Goal: Find specific page/section: Find specific page/section

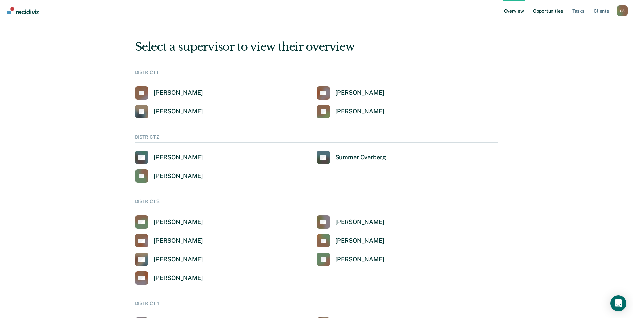
click at [553, 10] on link "Opportunities" at bounding box center [547, 10] width 32 height 21
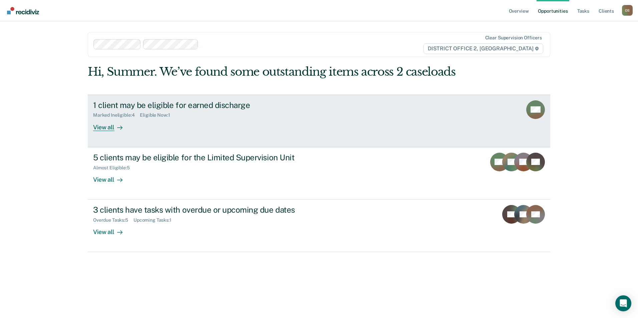
click at [189, 106] on div "1 client may be eligible for earned discharge" at bounding box center [210, 105] width 234 height 10
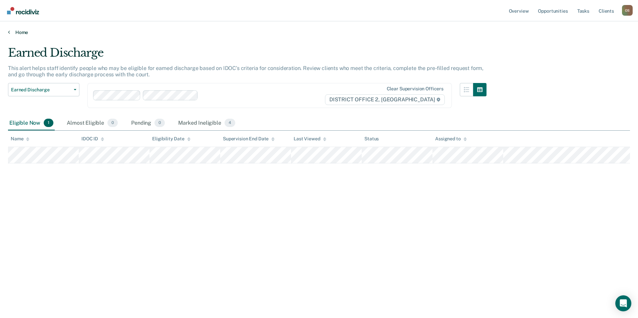
click at [8, 33] on icon at bounding box center [9, 31] width 2 height 5
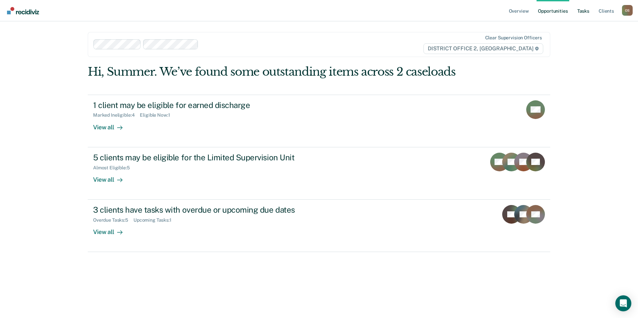
click at [587, 11] on link "Tasks" at bounding box center [583, 10] width 15 height 21
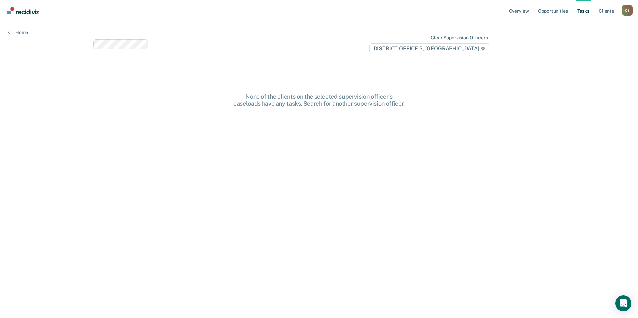
click at [251, 204] on main "Clear supervision officers DISTRICT OFFICE 2, LEWISTON None of the clients on t…" at bounding box center [319, 161] width 478 height 281
click at [555, 11] on link "Opportunities" at bounding box center [552, 10] width 32 height 21
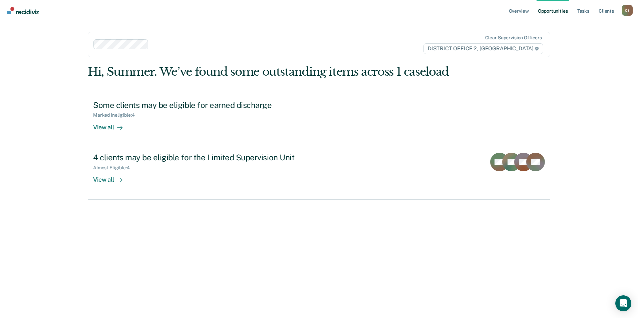
click at [627, 11] on div "O S" at bounding box center [627, 10] width 11 height 11
click at [599, 43] on link "Go to Operations" at bounding box center [600, 44] width 54 height 6
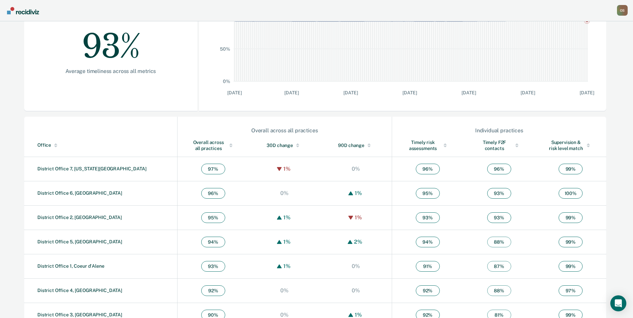
scroll to position [147, 0]
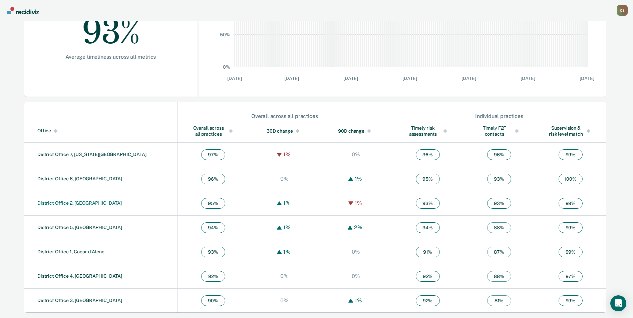
click at [67, 203] on link "District Office 2, [GEOGRAPHIC_DATA]" at bounding box center [79, 202] width 84 height 5
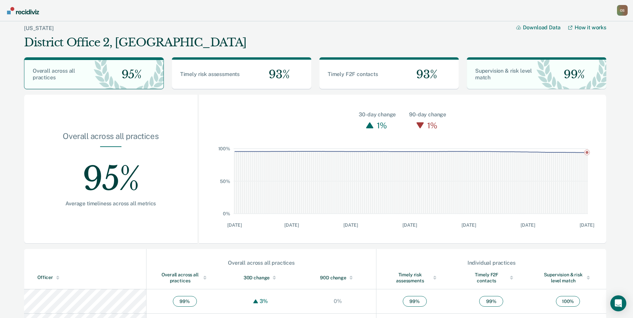
scroll to position [244, 0]
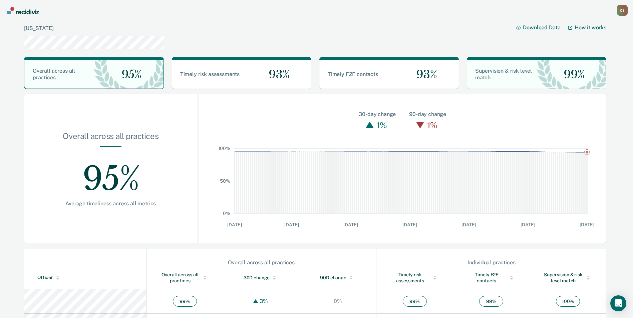
scroll to position [147, 0]
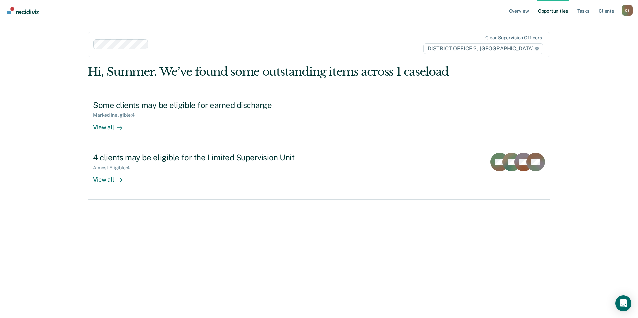
click at [625, 12] on div "O S" at bounding box center [627, 10] width 11 height 11
click at [584, 9] on link "Tasks" at bounding box center [583, 10] width 15 height 21
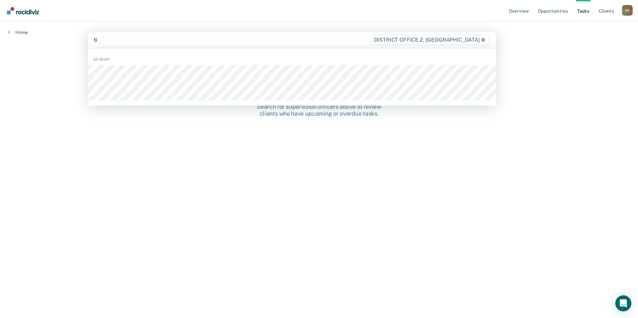
type input "[PERSON_NAME]"
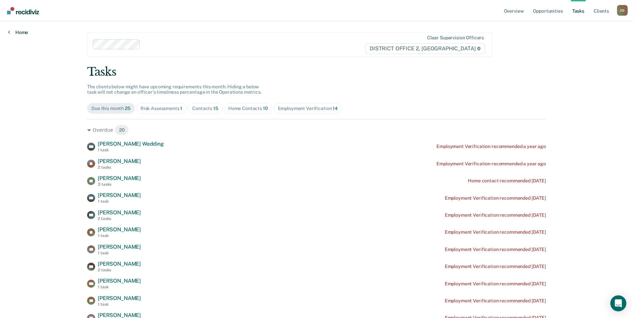
click at [9, 32] on icon at bounding box center [9, 31] width 2 height 5
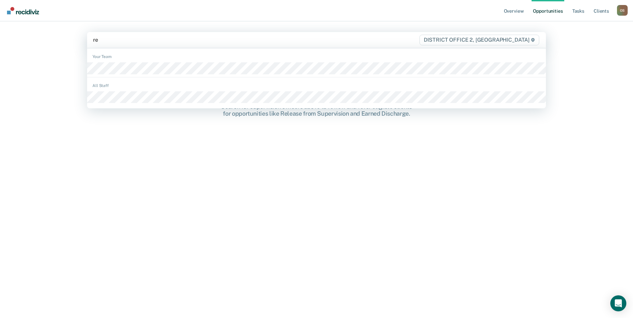
type input "ree"
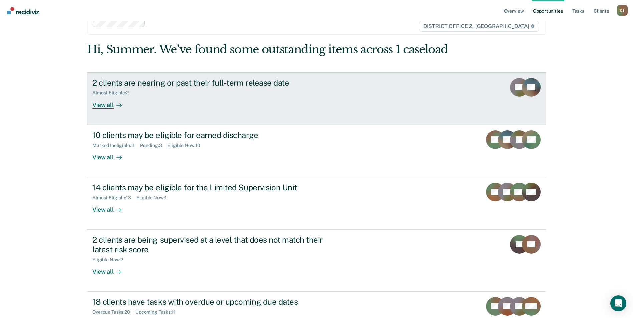
scroll to position [48, 0]
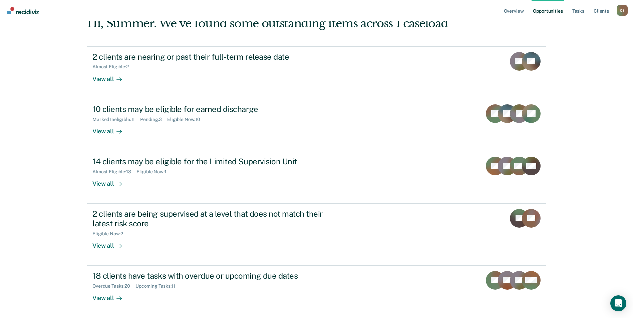
click at [625, 9] on div "O S" at bounding box center [622, 10] width 11 height 11
click at [597, 43] on link "Go to Operations" at bounding box center [595, 44] width 54 height 6
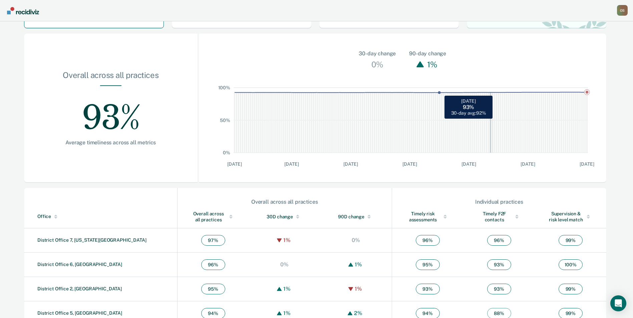
scroll to position [133, 0]
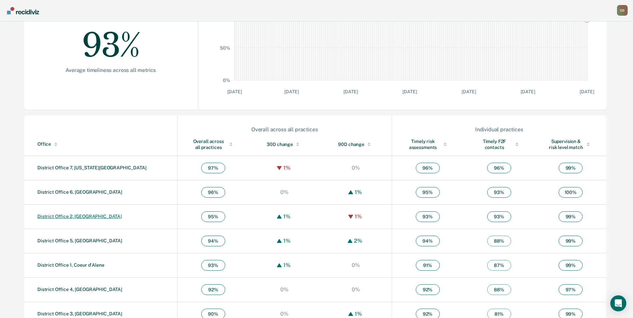
click at [67, 217] on link "District Office 2, [GEOGRAPHIC_DATA]" at bounding box center [79, 216] width 84 height 5
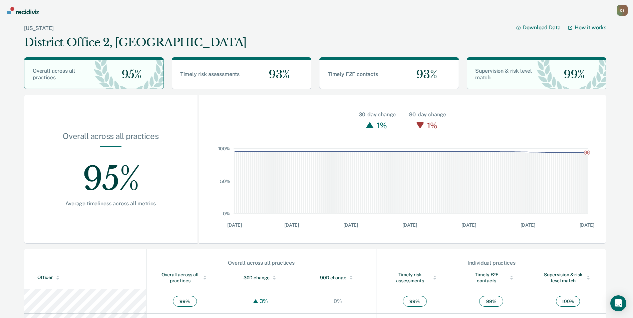
click at [622, 13] on div "O S" at bounding box center [622, 10] width 11 height 11
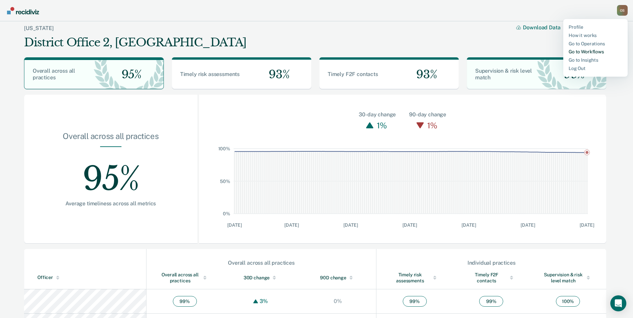
click at [581, 51] on link "Go to Workflows" at bounding box center [595, 52] width 54 height 6
